Goal: Task Accomplishment & Management: Use online tool/utility

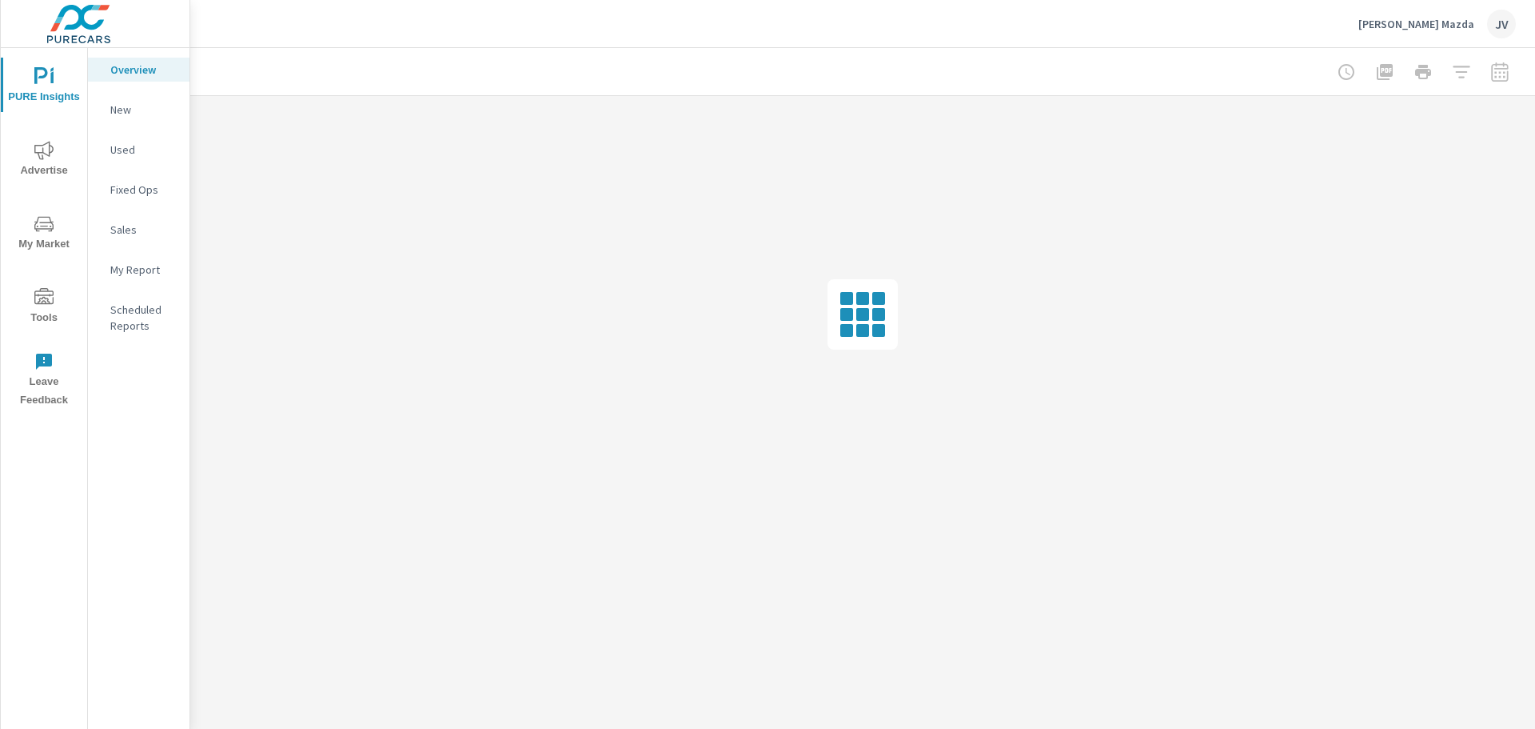
click at [35, 303] on icon "nav menu" at bounding box center [43, 296] width 19 height 16
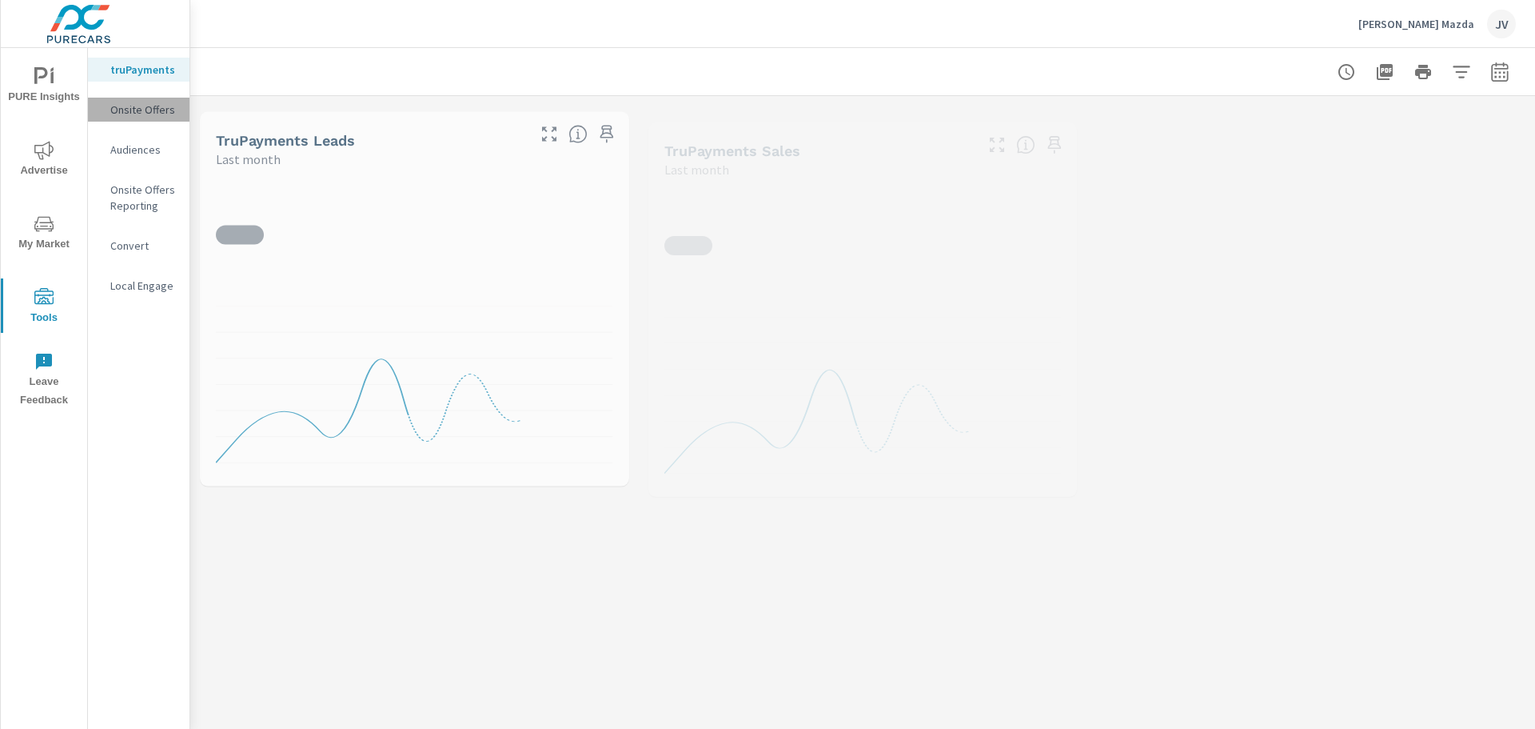
click at [146, 114] on p "Onsite Offers" at bounding box center [143, 110] width 66 height 16
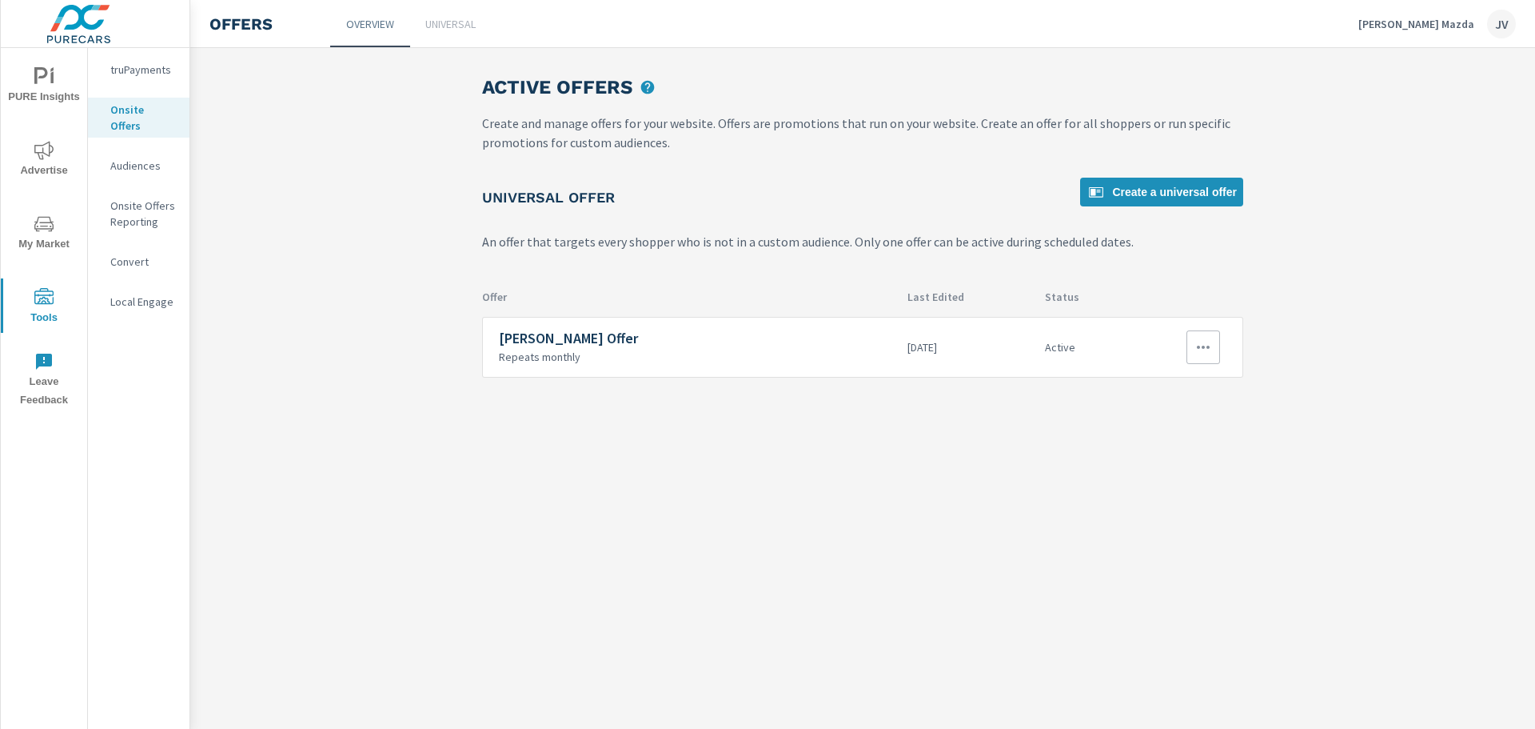
click at [1196, 345] on icon "button" at bounding box center [1203, 346] width 19 height 19
click at [1166, 379] on link "Edit" at bounding box center [1176, 384] width 89 height 38
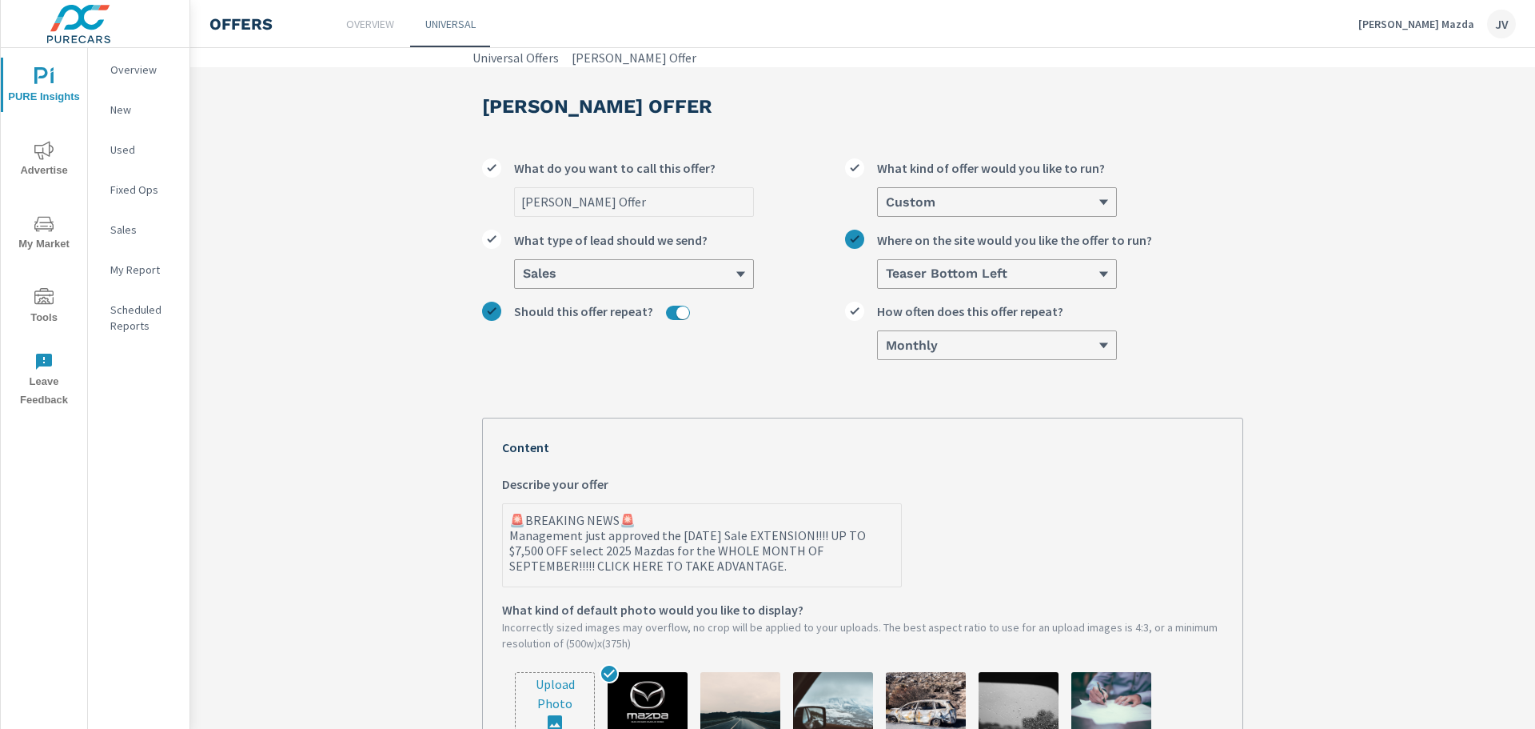
type textarea "x"
click at [516, 554] on textarea "🚨BREAKING NEWS🚨 Management just approved the [DATE] Sale EXTENSION!!!! UP TO $7…" at bounding box center [702, 546] width 398 height 80
type textarea "🚨BREAKING NEWS🚨 Management just approved the [DATE] Sale EXTENSION!!!! UP TO $,…"
type textarea "x"
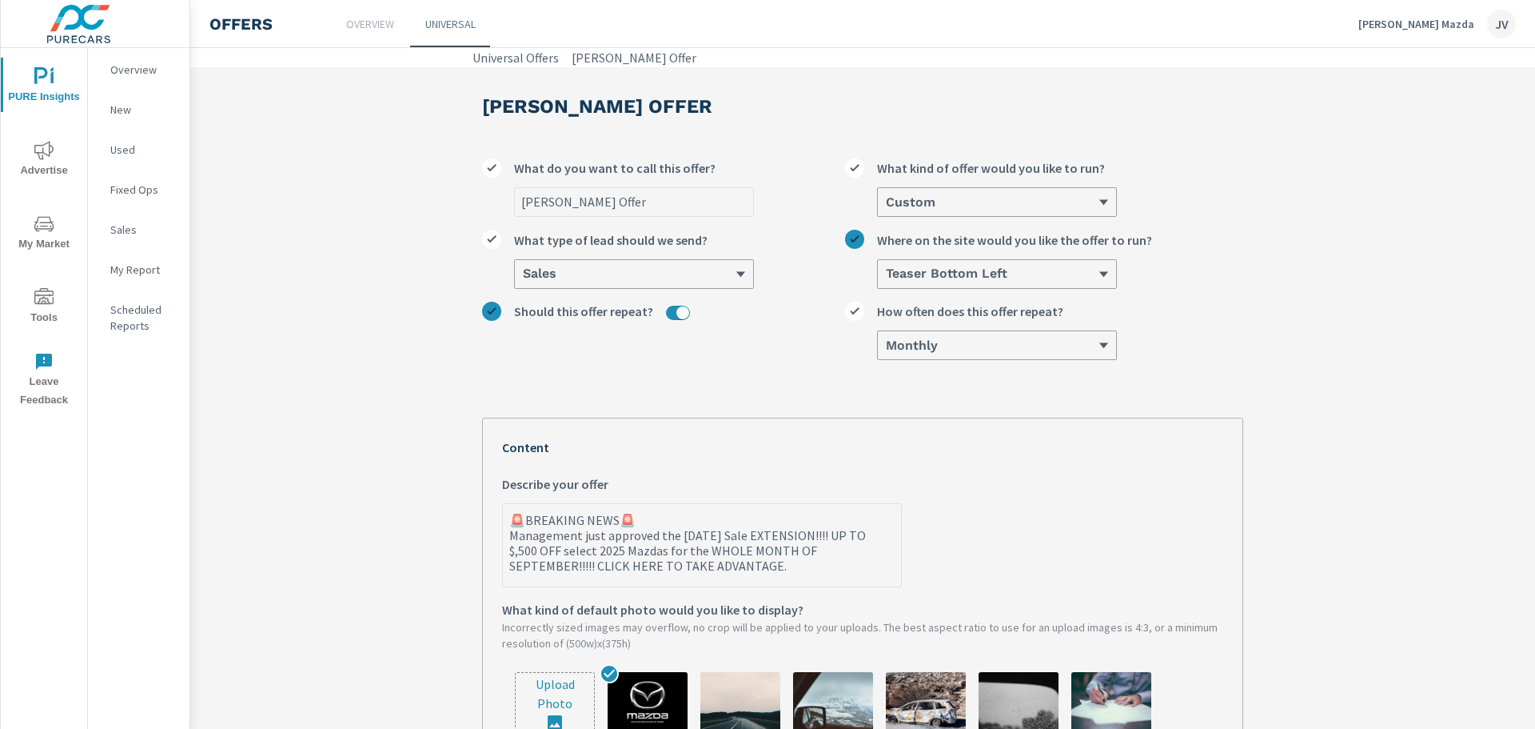
type textarea "🚨BREAKING NEWS🚨 Management just approved the [DATE] Sale EXTENSION!!!! UP TO $6…"
type textarea "x"
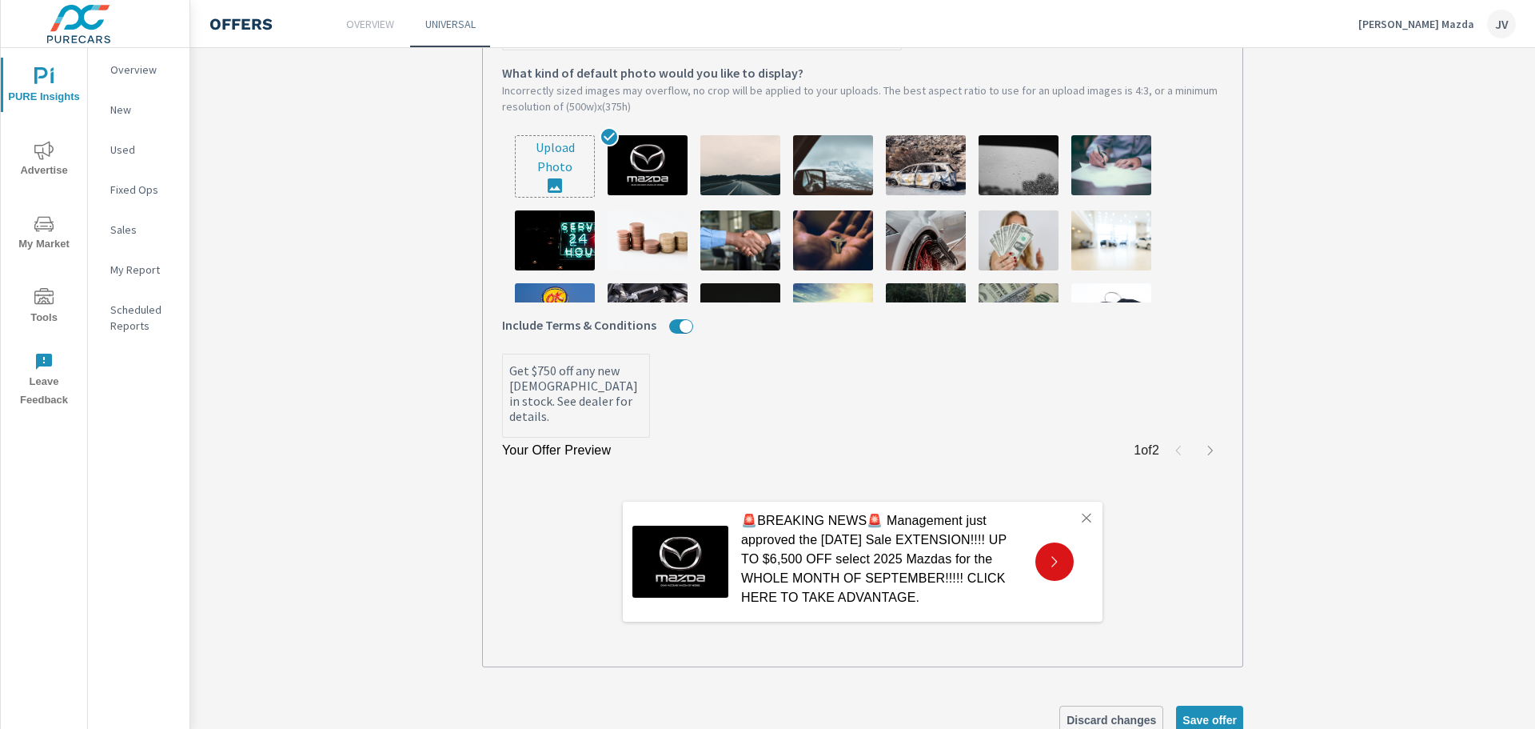
scroll to position [560, 0]
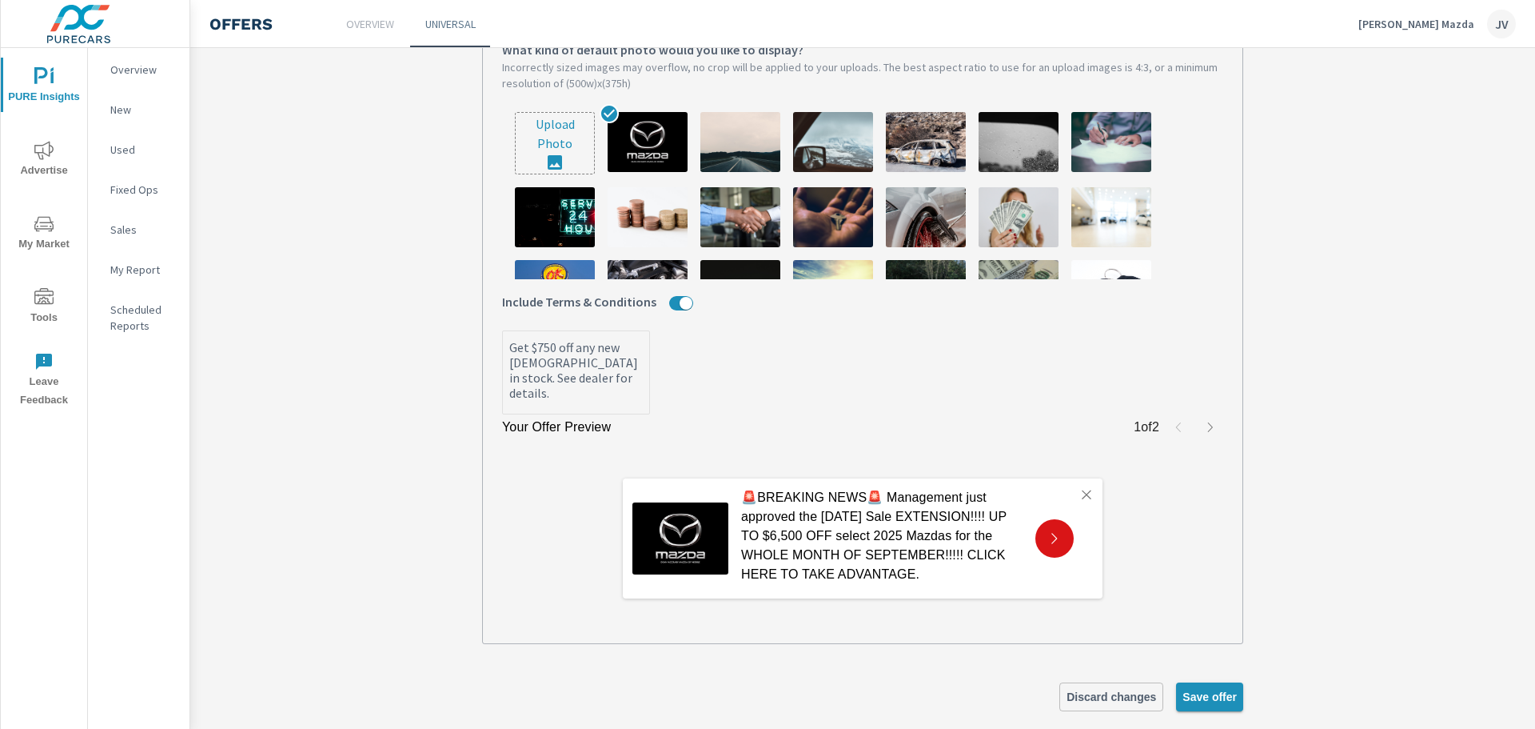
type textarea "🚨BREAKING NEWS🚨 Management just approved the [DATE] Sale EXTENSION!!!! UP TO $6…"
type textarea "x"
click at [1214, 696] on span "Save offer" at bounding box center [1210, 696] width 54 height 14
type textarea "x"
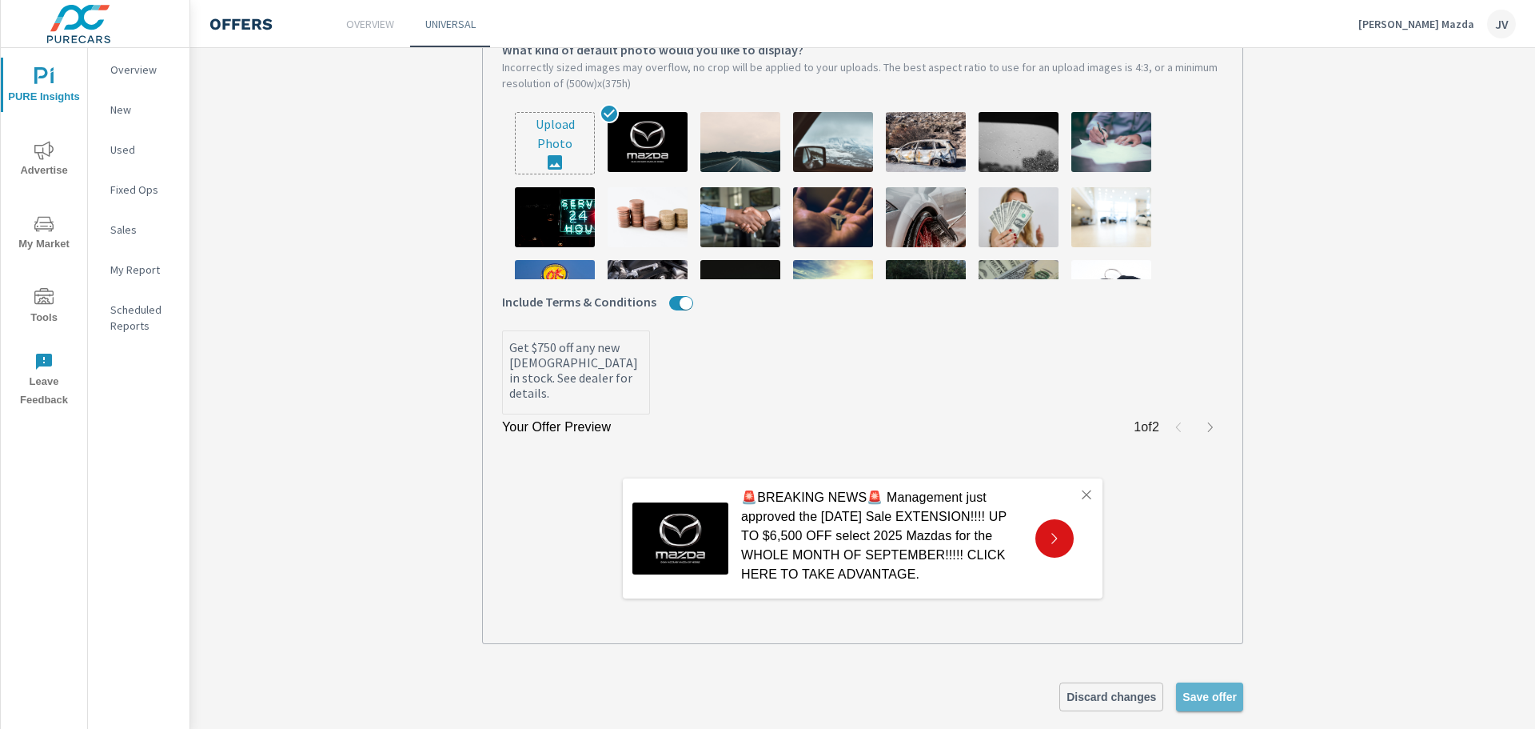
type textarea "x"
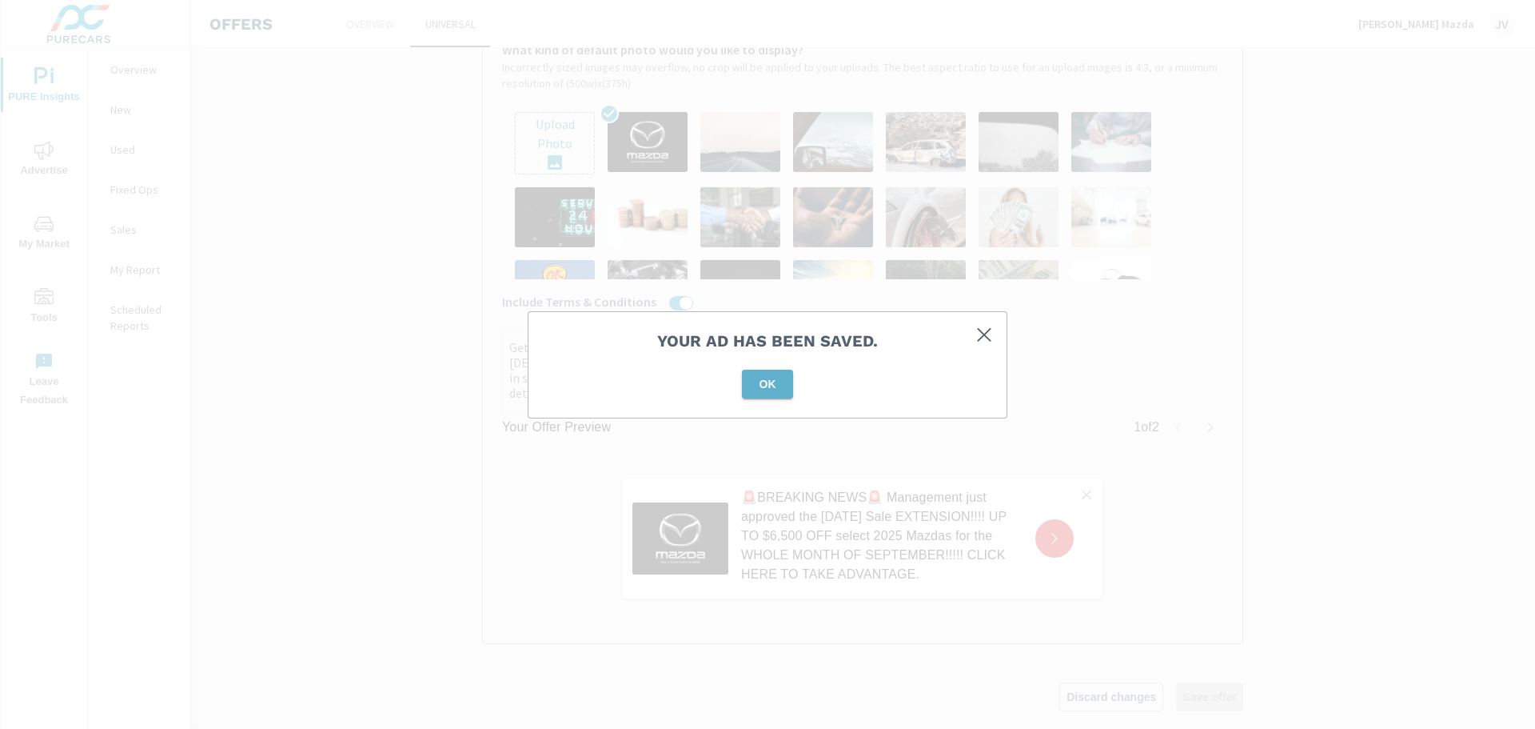
click at [772, 395] on button "OK" at bounding box center [767, 383] width 51 height 29
